Goal: Information Seeking & Learning: Learn about a topic

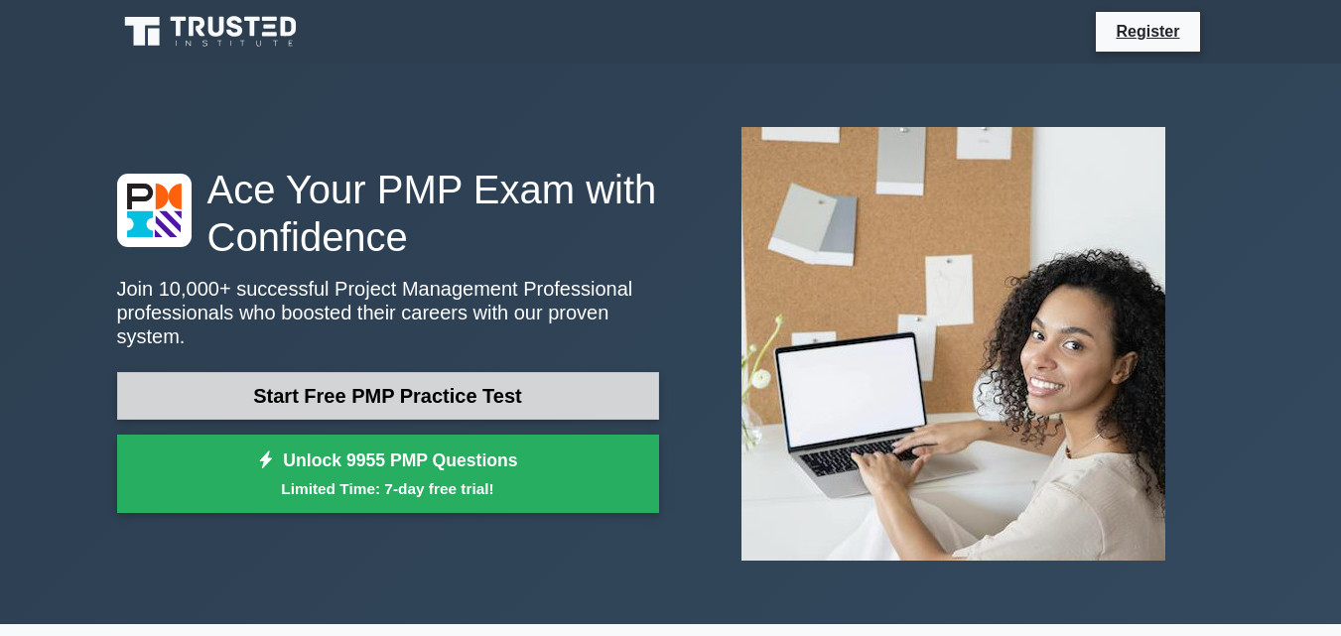
click at [338, 372] on link "Start Free PMP Practice Test" at bounding box center [388, 396] width 542 height 48
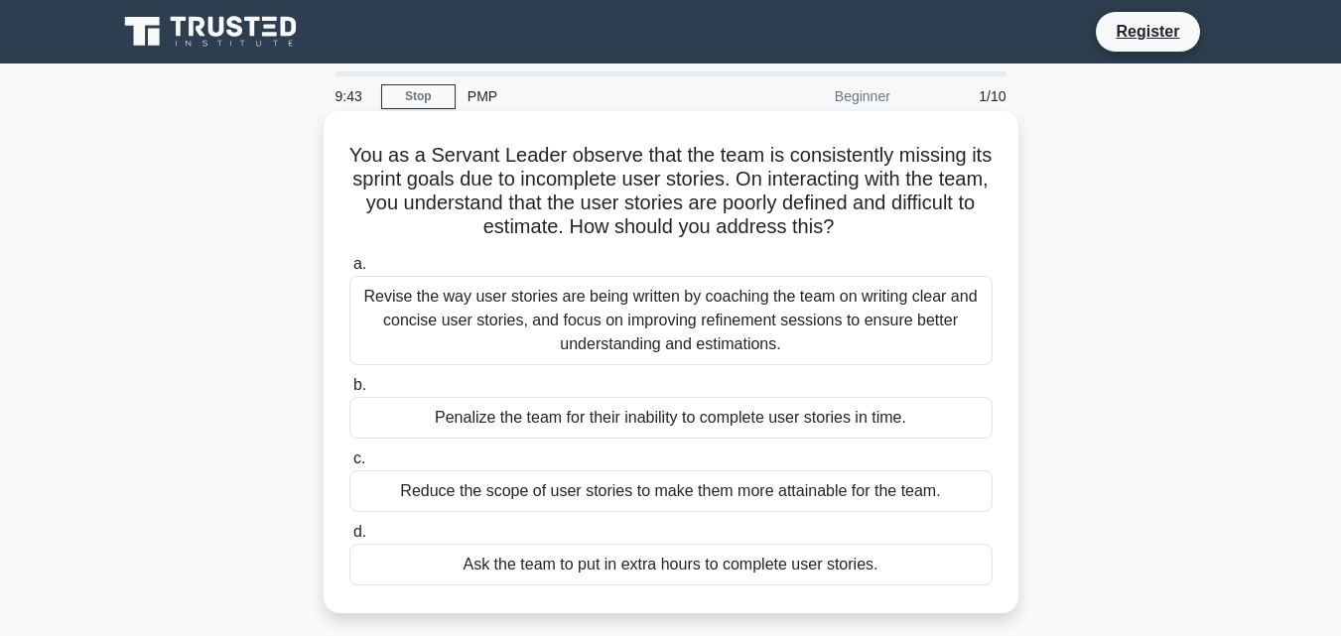
click at [376, 400] on div "Penalize the team for their inability to complete user stories in time." at bounding box center [670, 418] width 643 height 42
click at [349, 392] on input "b. Penalize the team for their inability to complete user stories in time." at bounding box center [349, 385] width 0 height 13
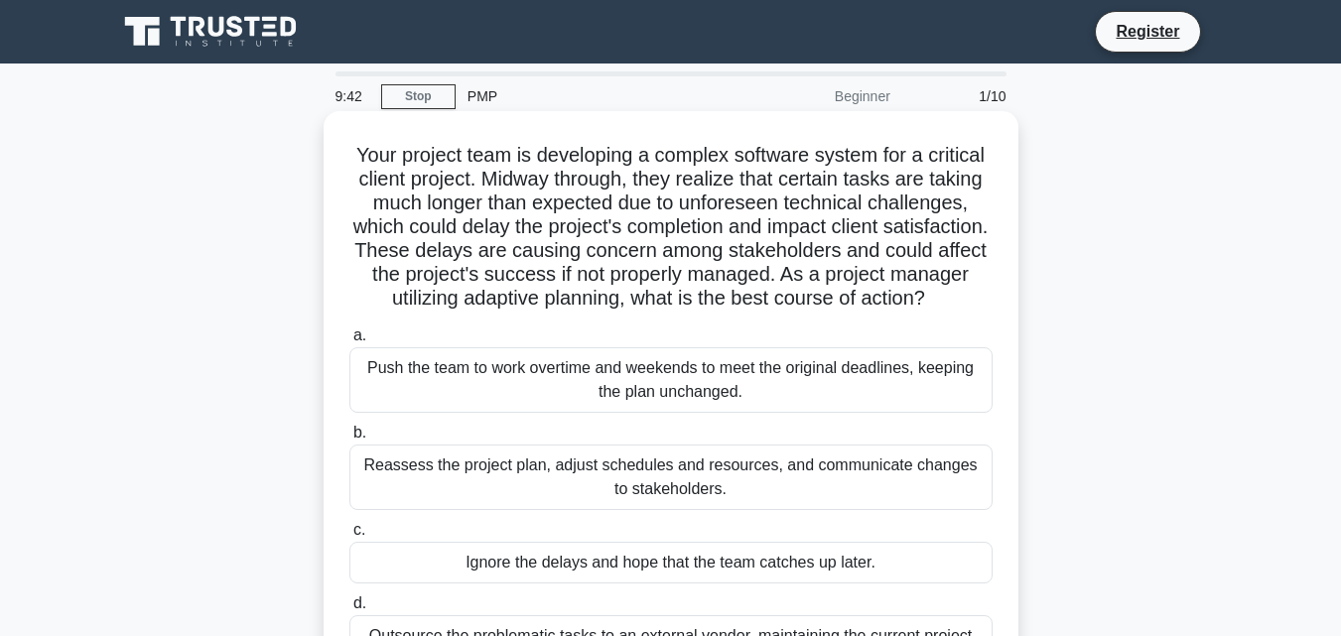
click at [368, 488] on div "Reassess the project plan, adjust schedules and resources, and communicate chan…" at bounding box center [670, 478] width 643 height 66
click at [349, 440] on input "b. Reassess the project plan, adjust schedules and resources, and communicate c…" at bounding box center [349, 433] width 0 height 13
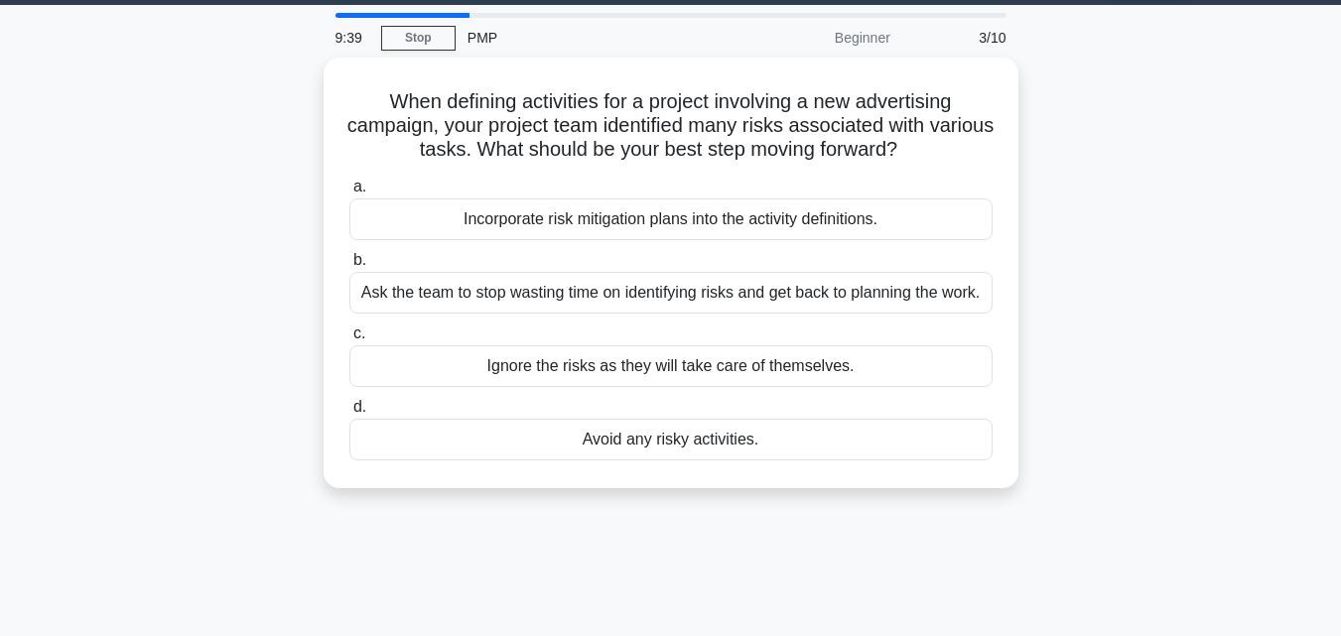
scroll to position [66, 0]
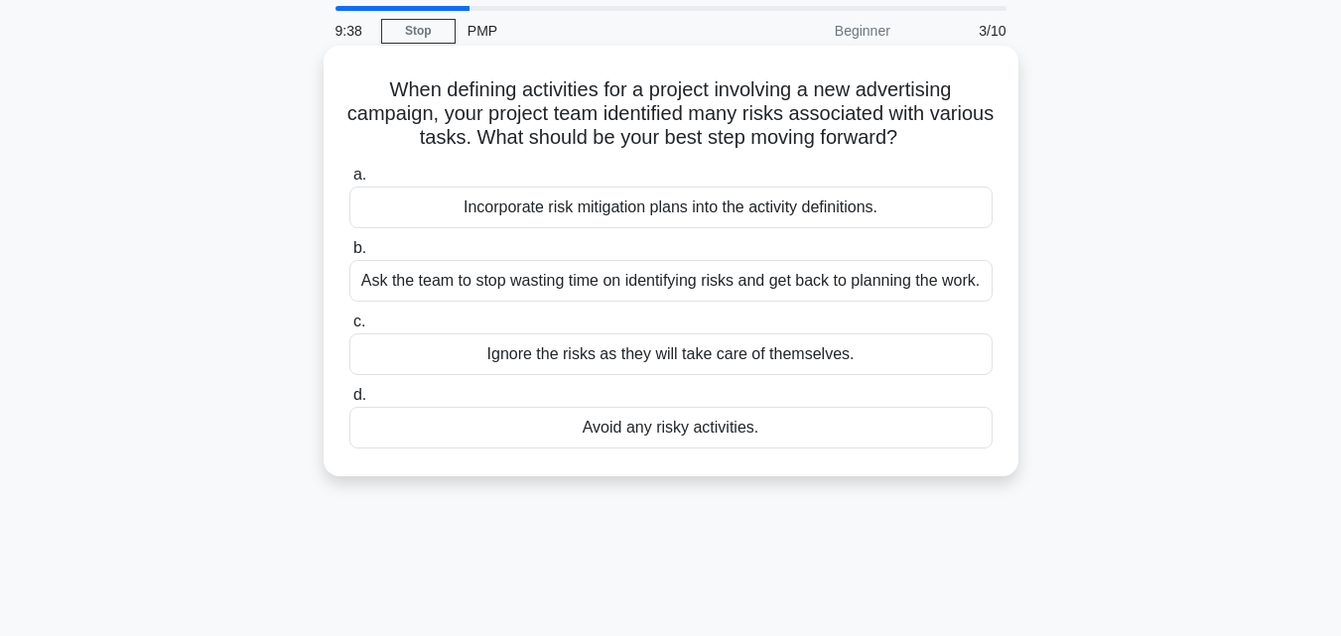
click at [522, 374] on div "Ignore the risks as they will take care of themselves." at bounding box center [670, 355] width 643 height 42
click at [349, 329] on input "c. Ignore the risks as they will take care of themselves." at bounding box center [349, 322] width 0 height 13
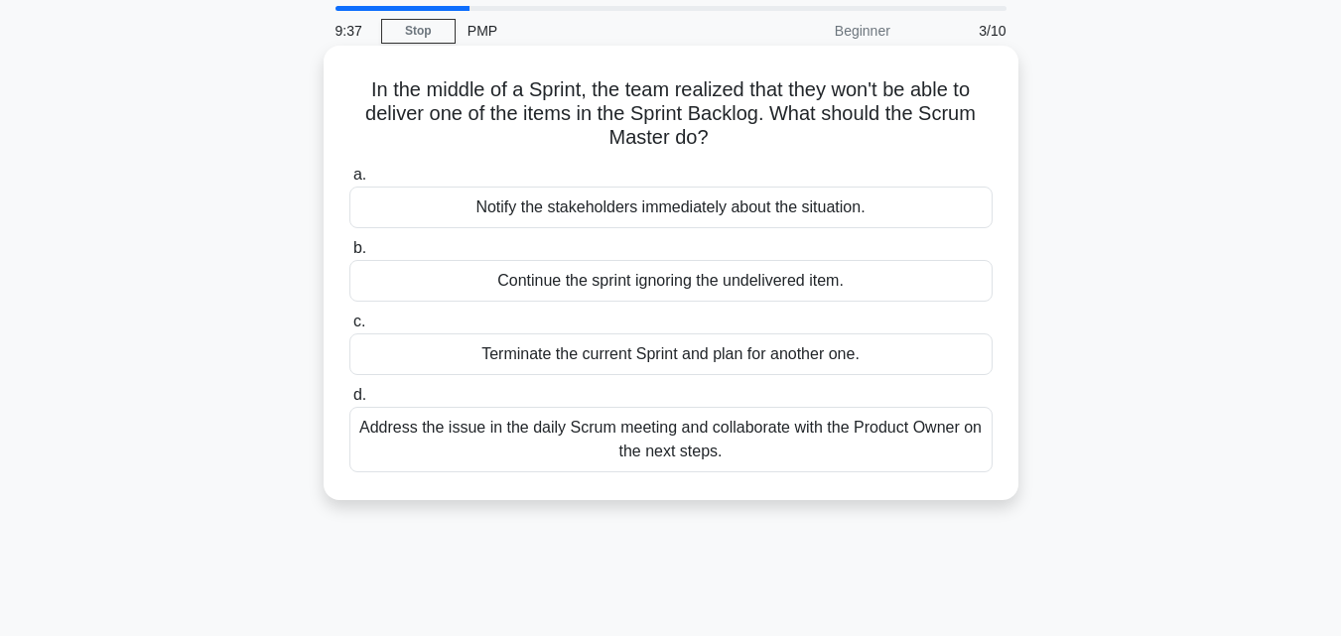
click at [535, 396] on label "d. Address the issue in the daily Scrum meeting and collaborate with the Produc…" at bounding box center [670, 427] width 643 height 89
click at [349, 396] on input "d. Address the issue in the daily Scrum meeting and collaborate with the Produc…" at bounding box center [349, 395] width 0 height 13
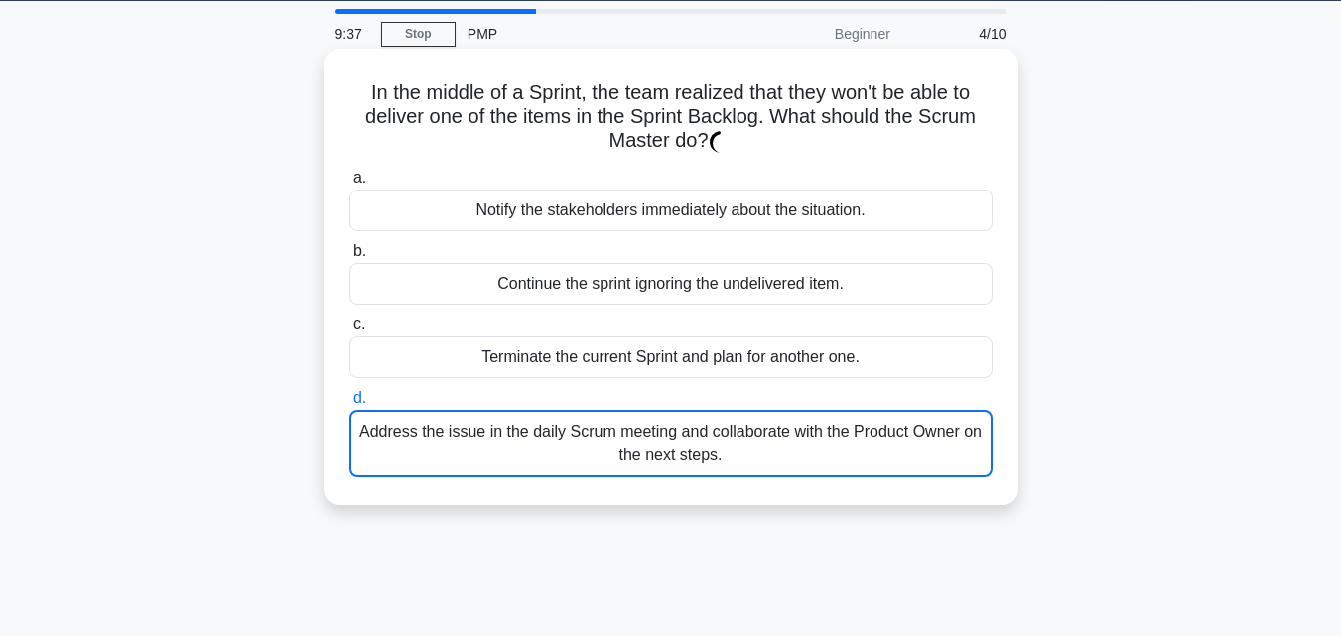
scroll to position [0, 0]
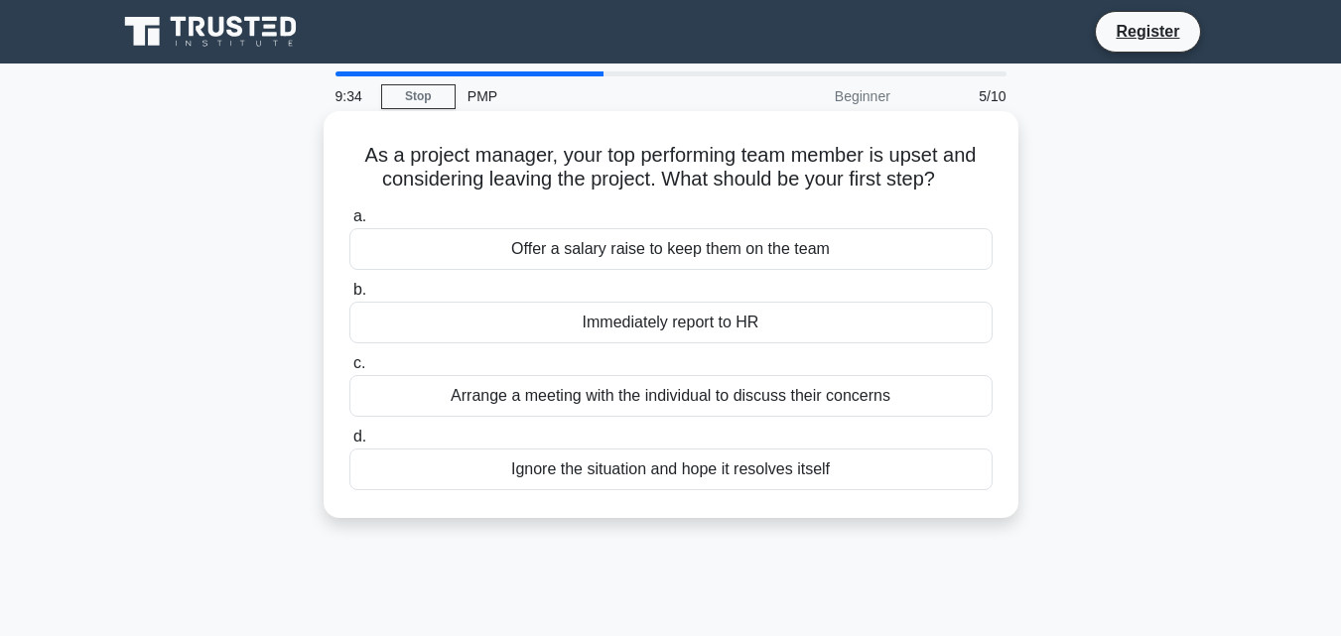
click at [589, 265] on div "Offer a salary raise to keep them on the team" at bounding box center [670, 249] width 643 height 42
click at [349, 223] on input "a. Offer a salary raise to keep them on the team" at bounding box center [349, 216] width 0 height 13
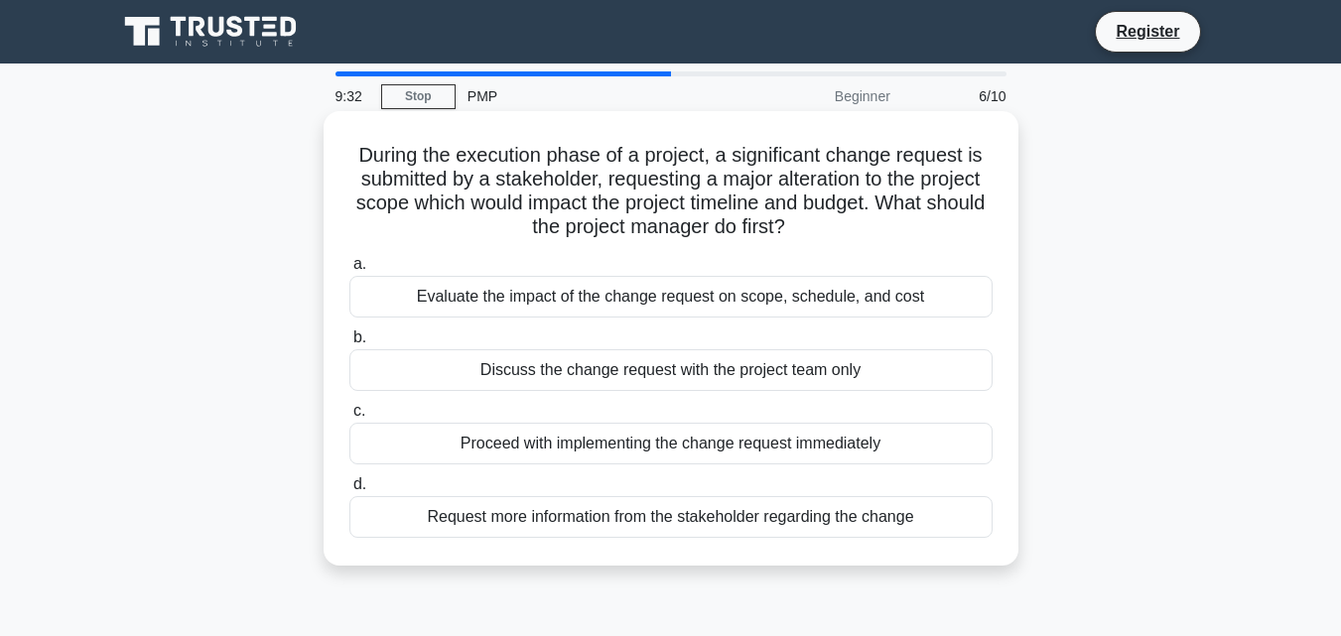
click at [702, 356] on div "Discuss the change request with the project team only" at bounding box center [670, 370] width 643 height 42
click at [349, 344] on input "b. Discuss the change request with the project team only" at bounding box center [349, 338] width 0 height 13
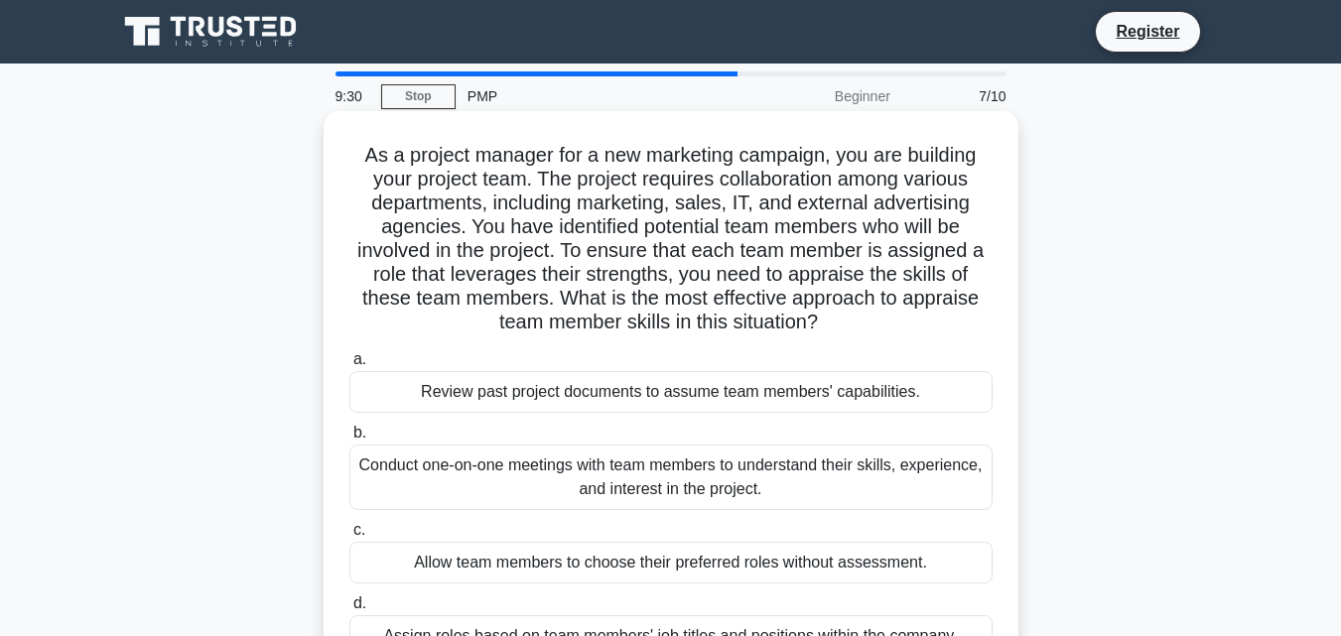
click at [713, 461] on div "Conduct one-on-one meetings with team members to understand their skills, exper…" at bounding box center [670, 478] width 643 height 66
click at [349, 440] on input "b. Conduct one-on-one meetings with team members to understand their skills, ex…" at bounding box center [349, 433] width 0 height 13
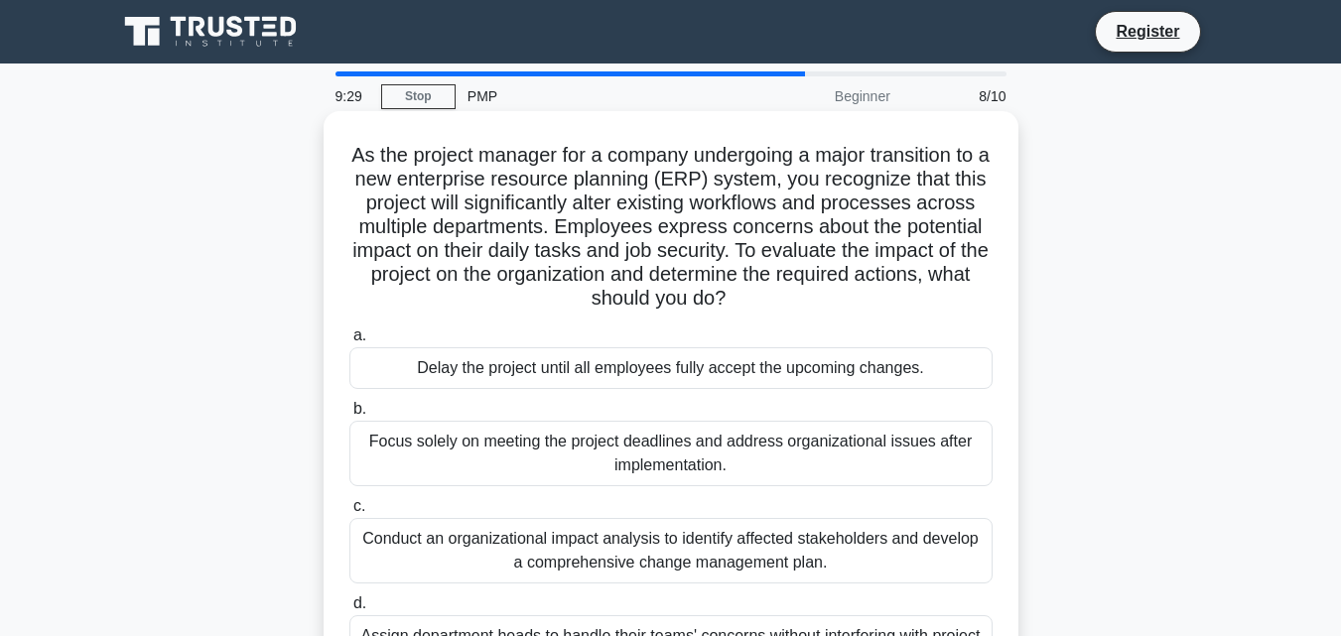
click at [681, 461] on div "Focus solely on meeting the project deadlines and address organizational issues…" at bounding box center [670, 454] width 643 height 66
click at [349, 416] on input "b. Focus solely on meeting the project deadlines and address organizational iss…" at bounding box center [349, 409] width 0 height 13
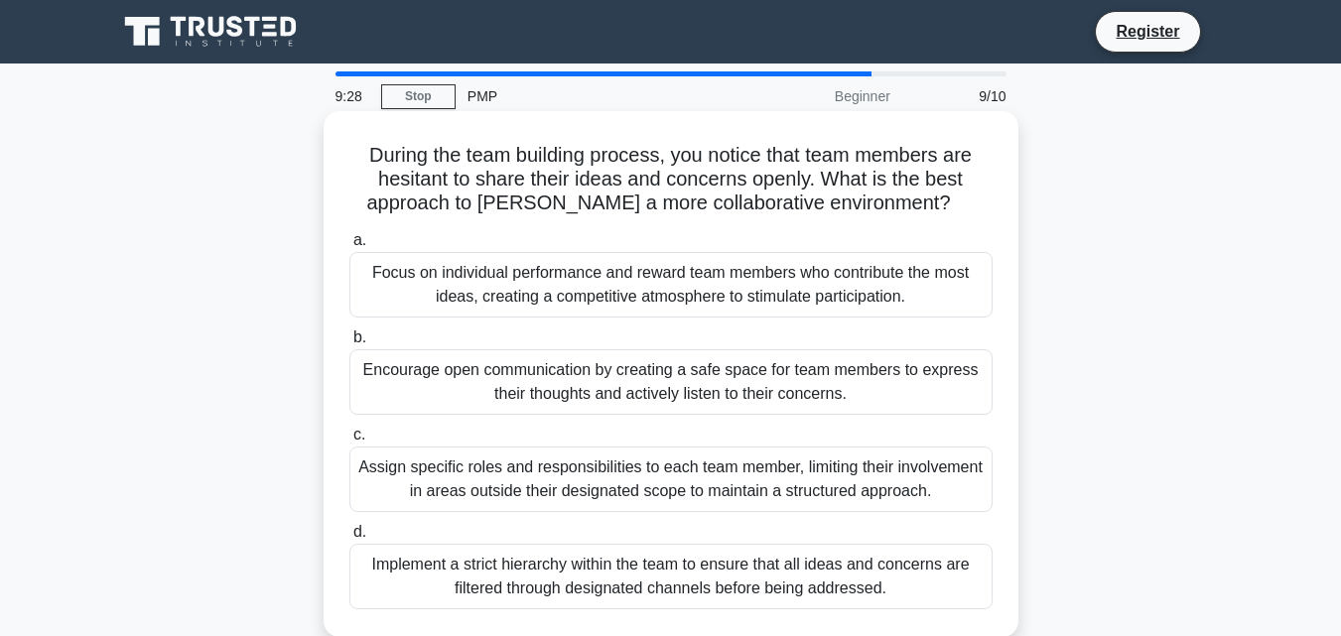
click at [639, 287] on div "Focus on individual performance and reward team members who contribute the most…" at bounding box center [670, 285] width 643 height 66
click at [349, 247] on input "a. Focus on individual performance and reward team members who contribute the m…" at bounding box center [349, 240] width 0 height 13
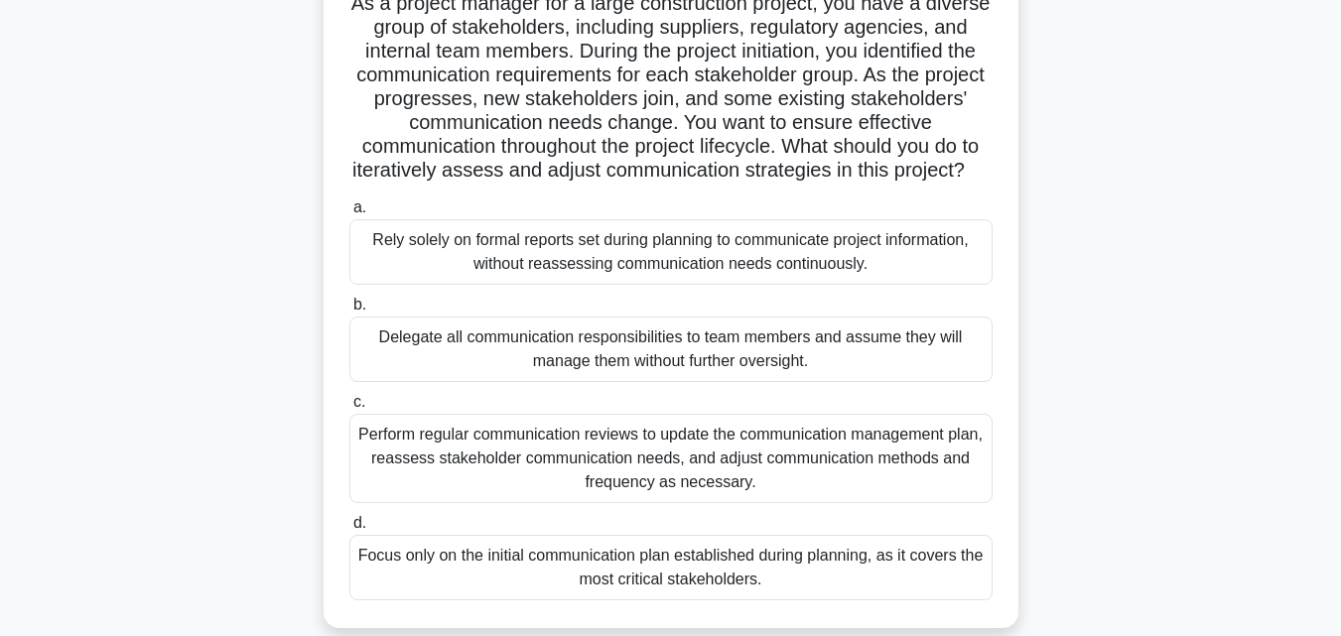
scroll to position [161, 0]
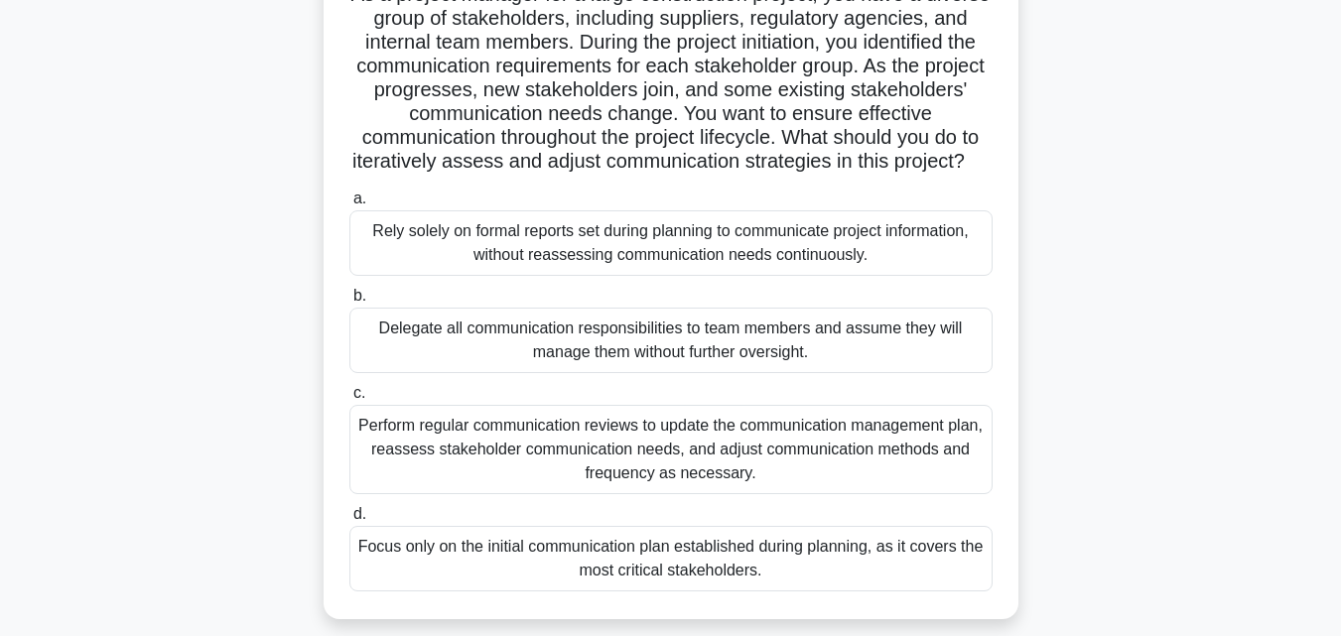
click at [574, 473] on div "Perform regular communication reviews to update the communication management pl…" at bounding box center [670, 449] width 643 height 89
click at [349, 400] on input "c. Perform regular communication reviews to update the communication management…" at bounding box center [349, 393] width 0 height 13
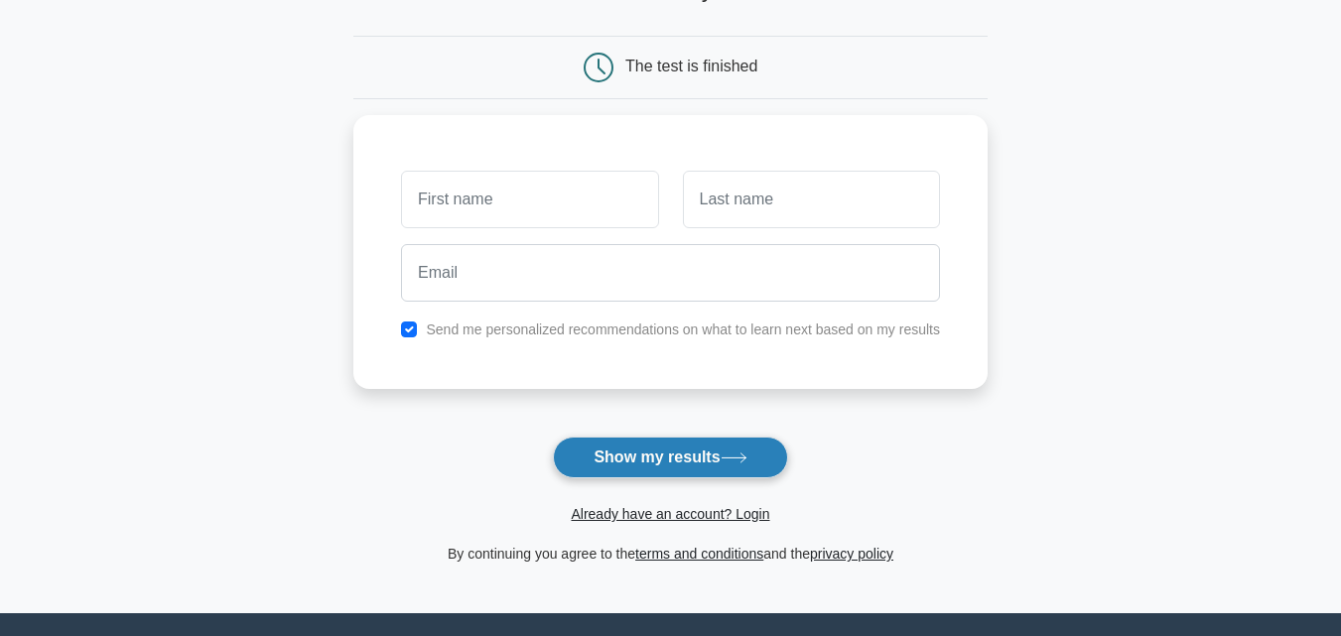
click at [692, 461] on button "Show my results" at bounding box center [670, 458] width 234 height 42
click at [725, 461] on button "Show my results" at bounding box center [670, 458] width 234 height 42
